Goal: Task Accomplishment & Management: Complete application form

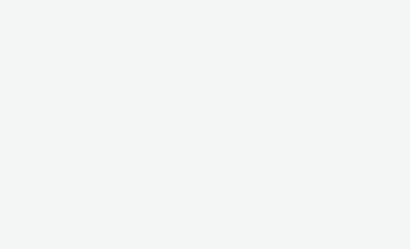
select select "2fc77e36-bb93-4aa3-9dff-dcb08e02eac6"
select select "2405a9d4-3350-4458-8d06-44f78962fa76"
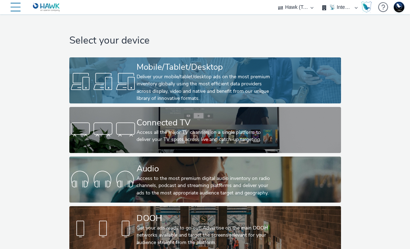
click at [170, 80] on div "Deliver your mobile/tablet/desktop ads on the most premium inventory globally u…" at bounding box center [204, 87] width 135 height 29
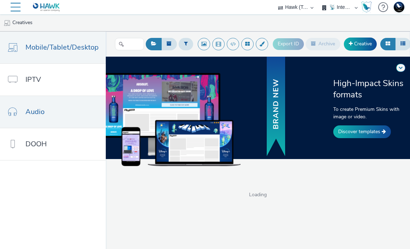
click at [51, 119] on link "Audio" at bounding box center [53, 112] width 106 height 32
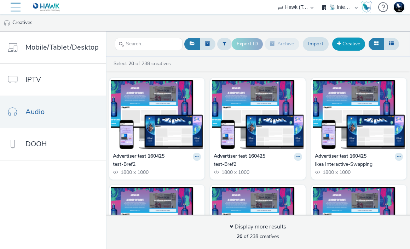
click at [350, 46] on link "Creative" at bounding box center [349, 44] width 33 height 13
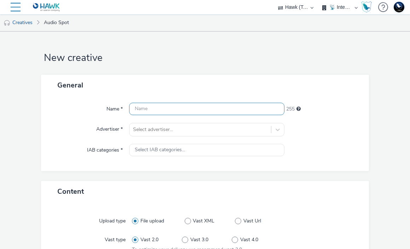
click at [174, 105] on input "text" at bounding box center [206, 109] width 155 height 12
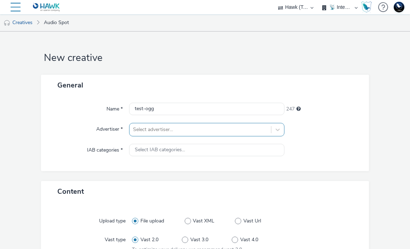
click at [132, 127] on div "Select advertiser..." at bounding box center [206, 129] width 155 height 13
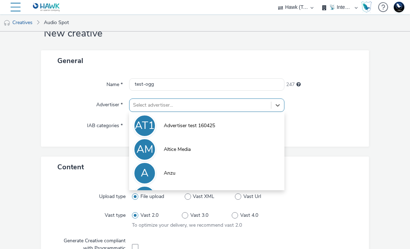
scroll to position [28, 0]
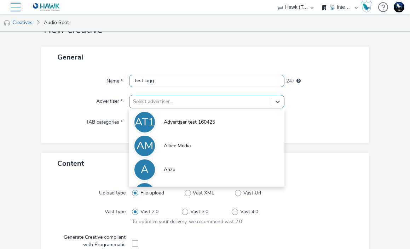
click at [188, 77] on input "test-ogg" at bounding box center [206, 81] width 155 height 12
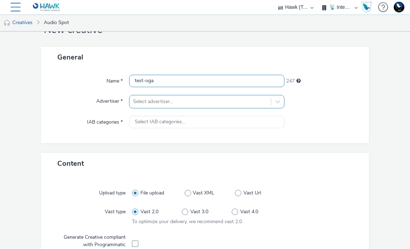
type input "test-oga"
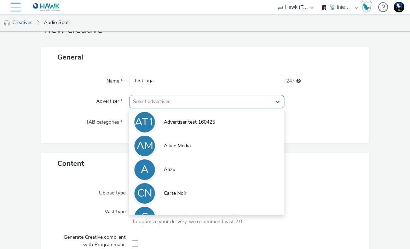
click at [188, 98] on div at bounding box center [200, 101] width 135 height 8
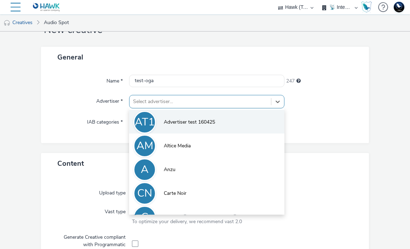
click at [182, 120] on span "Advertiser test 160425" at bounding box center [189, 122] width 51 height 7
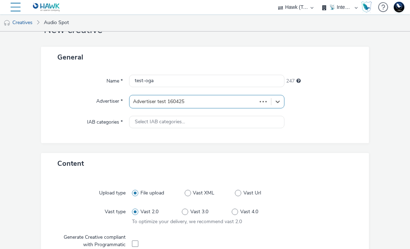
type input "[URL][DOMAIN_NAME]"
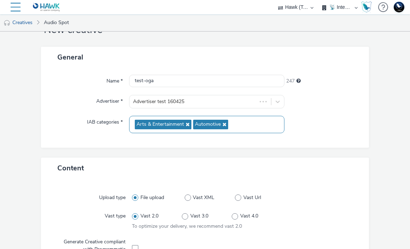
click at [174, 119] on div "Arts & Entertainment Automotive" at bounding box center [206, 124] width 155 height 17
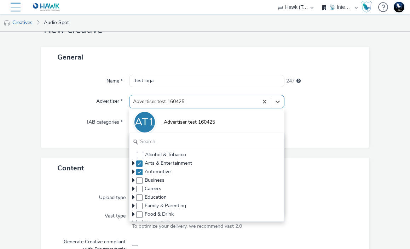
click at [164, 103] on div at bounding box center [194, 101] width 122 height 8
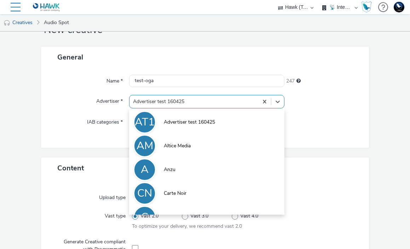
click at [103, 109] on div "Name * test-oga 247 Advertiser * option Advertiser test 160425 focused, 1 of 10…" at bounding box center [205, 108] width 328 height 80
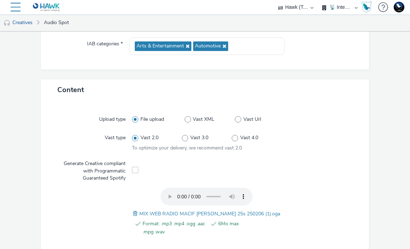
scroll to position [0, 0]
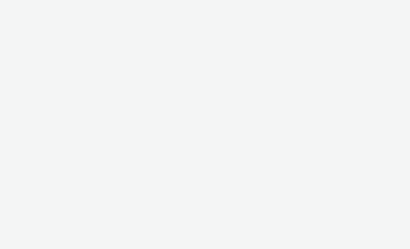
select select "2fc77e36-bb93-4aa3-9dff-dcb08e02eac6"
select select "2405a9d4-3350-4458-8d06-44f78962fa76"
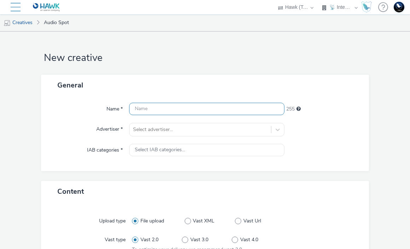
click at [163, 110] on input "text" at bounding box center [206, 109] width 155 height 12
type input "test-ogg"
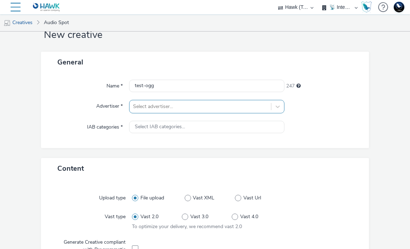
click at [183, 113] on div "Select advertiser..." at bounding box center [206, 106] width 155 height 13
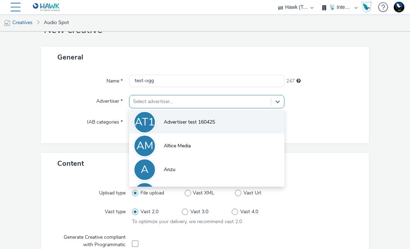
click at [180, 125] on span "Advertiser test 160425" at bounding box center [189, 122] width 51 height 7
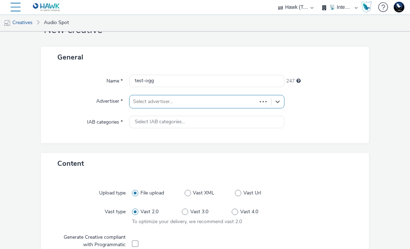
type input "[URL][DOMAIN_NAME]"
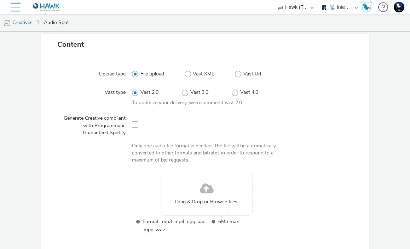
scroll to position [163, 0]
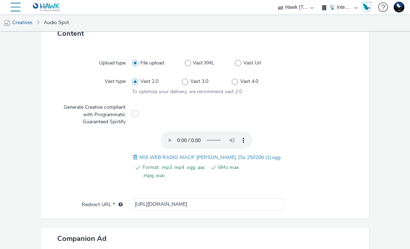
click at [347, 62] on div at bounding box center [319, 63] width 75 height 13
